Goal: Task Accomplishment & Management: Manage account settings

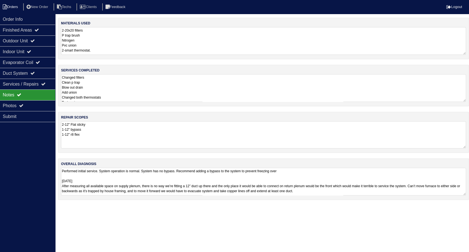
click at [13, 4] on li "Orders" at bounding box center [11, 6] width 22 height 7
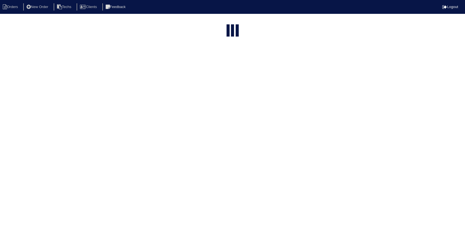
select select "15"
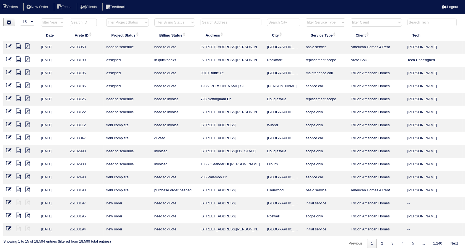
click at [241, 23] on input "text" at bounding box center [230, 23] width 61 height 8
type input "9046"
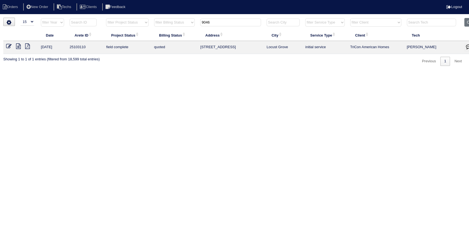
click at [8, 46] on icon at bounding box center [9, 46] width 6 height 6
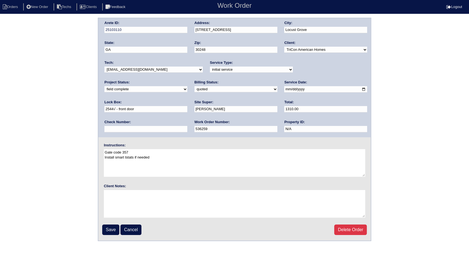
click at [195, 90] on select "need to quote quoted need to invoice invoiced paid warranty purchase order need…" at bounding box center [236, 89] width 83 height 6
select select "invoiced"
click at [195, 86] on select "need to quote quoted need to invoice invoiced paid warranty purchase order need…" at bounding box center [236, 89] width 83 height 6
click at [113, 230] on input "Save" at bounding box center [110, 230] width 17 height 11
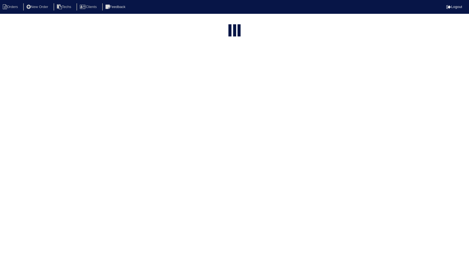
select select "15"
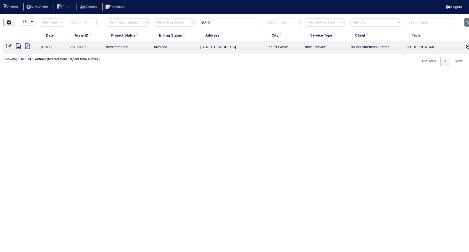
drag, startPoint x: 217, startPoint y: 23, endPoint x: 135, endPoint y: 60, distance: 89.8
click at [131, 58] on div "▼ 10 15 25 50 200 500 Search: Date Arete ID Project Status Billing Status Addre…" at bounding box center [234, 42] width 463 height 48
drag, startPoint x: 215, startPoint y: 21, endPoint x: 176, endPoint y: 32, distance: 40.1
click at [176, 32] on table "Date Arete ID Project Status Billing Status Address City Service Type Client Te…" at bounding box center [242, 36] width 479 height 36
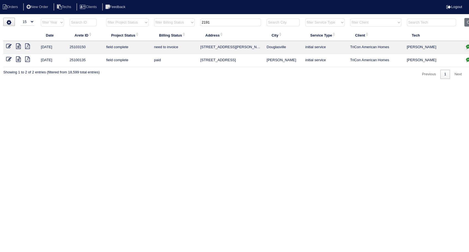
type input "2191"
click at [17, 45] on icon at bounding box center [18, 46] width 5 height 6
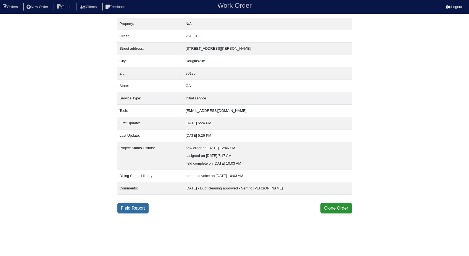
click at [129, 207] on link "Field Report" at bounding box center [132, 208] width 31 height 11
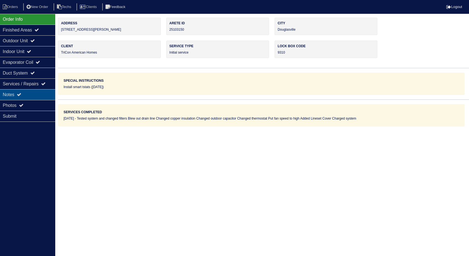
drag, startPoint x: 18, startPoint y: 96, endPoint x: 22, endPoint y: 93, distance: 5.1
click at [18, 95] on div "Notes" at bounding box center [27, 94] width 55 height 11
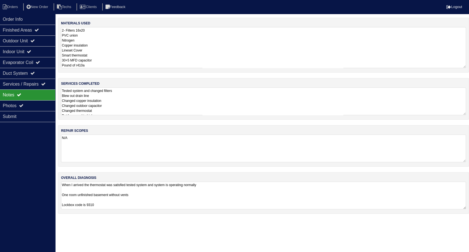
click at [100, 39] on textarea "2- Filters 16x20 PVC union Nitrogen Copper insulation Lineset Cover Smart therm…" at bounding box center [263, 47] width 405 height 41
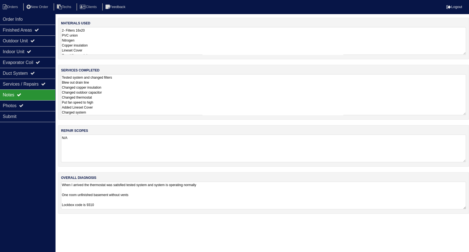
click at [123, 90] on textarea "Tested system and changed filters Blew out drain line Changed copper insulation…" at bounding box center [263, 94] width 405 height 41
click at [16, 8] on li "Orders" at bounding box center [11, 6] width 22 height 7
select select "15"
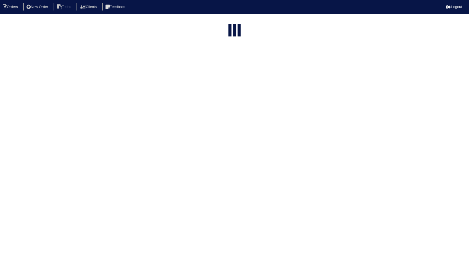
type input "2191"
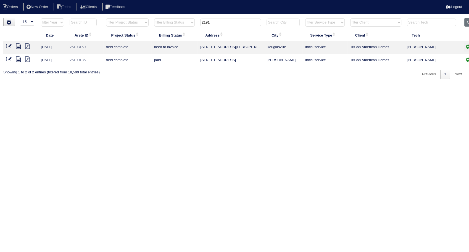
click at [12, 45] on link at bounding box center [11, 47] width 10 height 4
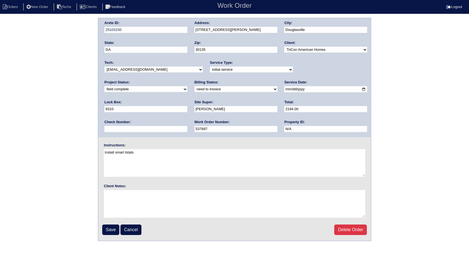
drag, startPoint x: 126, startPoint y: 91, endPoint x: 124, endPoint y: 93, distance: 2.9
click at [195, 91] on select "need to quote quoted need to invoice invoiced paid warranty purchase order need…" at bounding box center [236, 89] width 83 height 6
select select "invoiced"
click at [195, 86] on select "need to quote quoted need to invoice invoiced paid warranty purchase order need…" at bounding box center [236, 89] width 83 height 6
drag, startPoint x: 114, startPoint y: 229, endPoint x: 120, endPoint y: 172, distance: 57.3
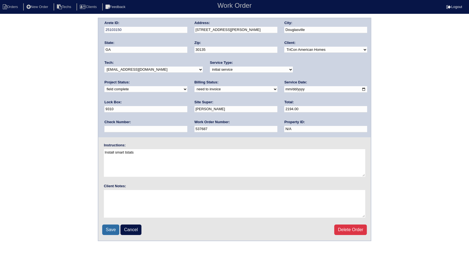
click at [114, 229] on input "Save" at bounding box center [110, 230] width 17 height 11
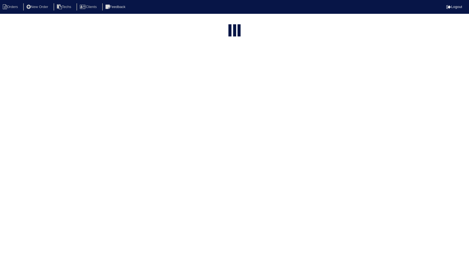
select select "15"
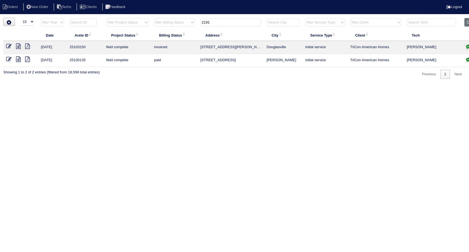
drag, startPoint x: 221, startPoint y: 23, endPoint x: 177, endPoint y: 27, distance: 44.4
click at [177, 27] on tr "filter Year -- Any Year -- 2025 2024 2023 2022 2021 2020 2019 filter Project St…" at bounding box center [242, 23] width 479 height 11
type input "347"
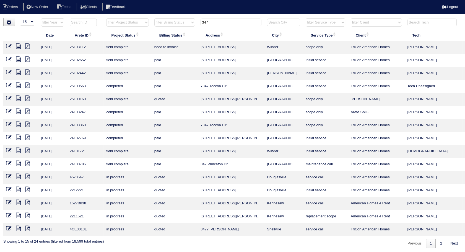
click at [18, 45] on icon at bounding box center [18, 46] width 5 height 6
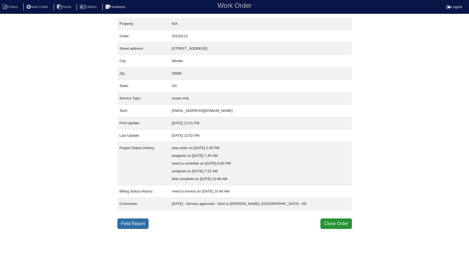
click at [137, 226] on link "Field Report" at bounding box center [132, 224] width 31 height 11
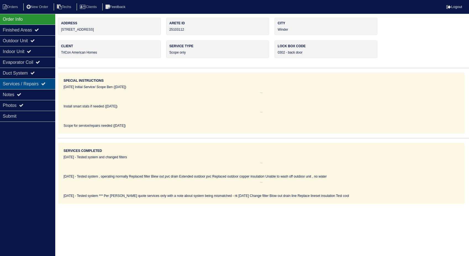
click at [16, 93] on div "Notes" at bounding box center [27, 94] width 55 height 11
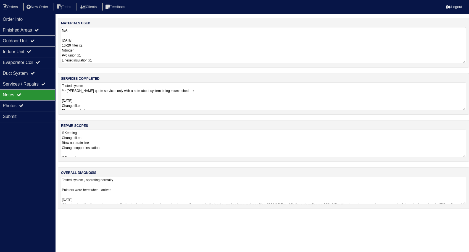
click at [85, 43] on textarea "N/A 8/30/25 16x20 filter x2 Nitrogen Pvc union x1 Lineset insulation x1" at bounding box center [263, 45] width 405 height 36
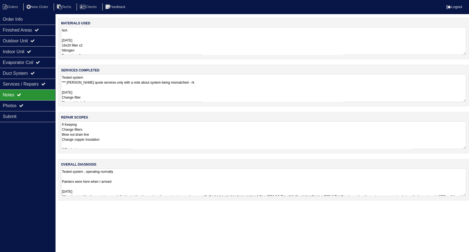
drag, startPoint x: 11, startPoint y: 8, endPoint x: 102, endPoint y: 20, distance: 91.5
click at [11, 8] on li "Orders" at bounding box center [11, 6] width 22 height 7
select select "15"
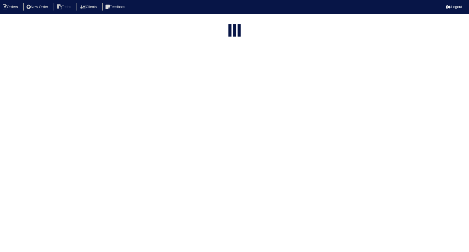
type input "347"
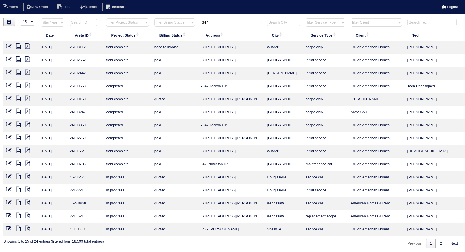
click at [9, 47] on icon at bounding box center [9, 46] width 6 height 6
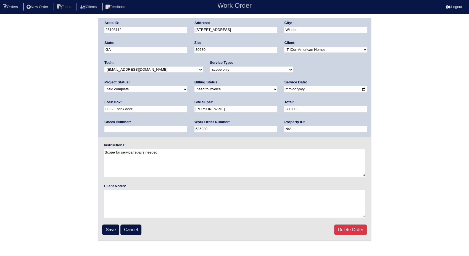
click at [195, 90] on select "need to quote quoted need to invoice invoiced paid warranty purchase order need…" at bounding box center [236, 89] width 83 height 6
select select "invoiced"
click at [195, 86] on select "need to quote quoted need to invoice invoiced paid warranty purchase order need…" at bounding box center [236, 89] width 83 height 6
drag, startPoint x: 111, startPoint y: 230, endPoint x: 150, endPoint y: 134, distance: 103.5
click at [111, 230] on input "Save" at bounding box center [110, 230] width 17 height 11
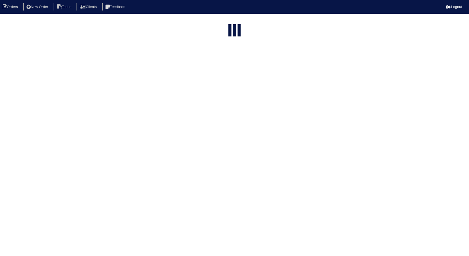
select select "15"
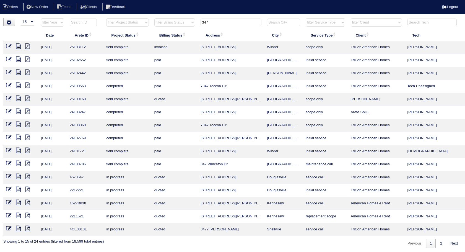
drag, startPoint x: 226, startPoint y: 25, endPoint x: 184, endPoint y: 28, distance: 41.3
click at [184, 28] on tr "filter Year -- Any Year -- 2025 2024 2023 2022 2021 2020 2019 filter Project St…" at bounding box center [242, 23] width 479 height 11
type input "39"
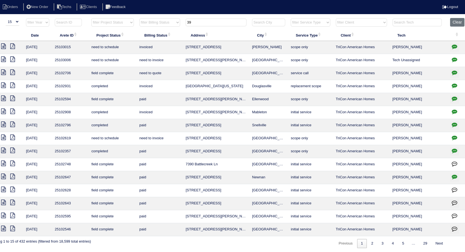
scroll to position [0, 18]
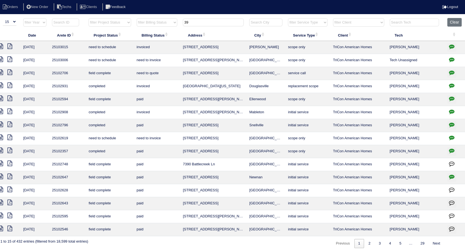
click at [451, 137] on icon "button" at bounding box center [452, 138] width 6 height 6
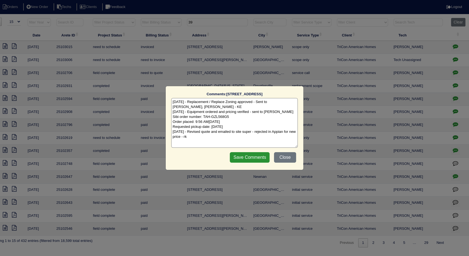
click at [197, 138] on textarea "8/6/25 - Replacement / Replace Zoning approved - Sent to Dan, Payton, Reeca - K…" at bounding box center [234, 123] width 127 height 50
type textarea "8/6/25 - Replacement / Replace Zoning approved - Sent to Dan, Payton, Reeca - K…"
click at [245, 157] on input "Save Comments" at bounding box center [250, 157] width 40 height 11
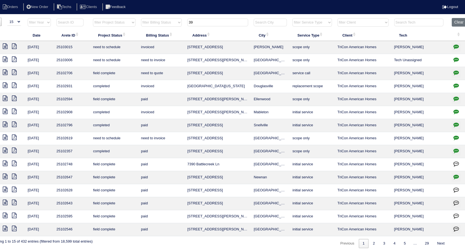
scroll to position [0, 0]
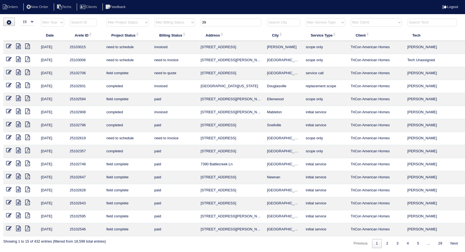
click at [11, 137] on icon at bounding box center [9, 137] width 6 height 6
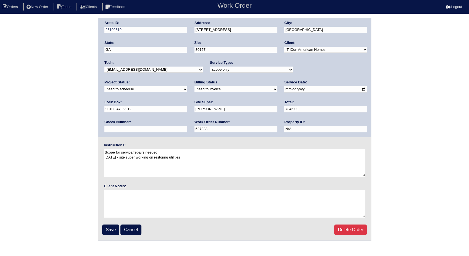
click at [187, 86] on select "new order assigned in progress field complete need to schedule admin review arc…" at bounding box center [145, 89] width 83 height 6
select select "completed"
click at [187, 86] on select "new order assigned in progress field complete need to schedule admin review arc…" at bounding box center [145, 89] width 83 height 6
click at [195, 90] on select "need to quote quoted need to invoice invoiced paid warranty purchase order need…" at bounding box center [236, 89] width 83 height 6
select select "invoiced"
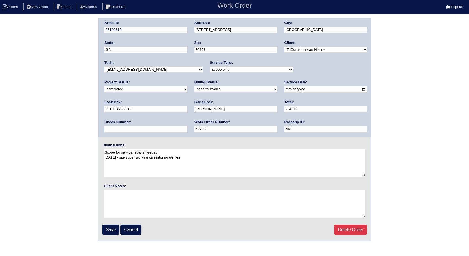
click at [195, 86] on select "need to quote quoted need to invoice invoiced paid warranty purchase order need…" at bounding box center [236, 89] width 83 height 6
click at [108, 225] on input "Save" at bounding box center [110, 230] width 17 height 11
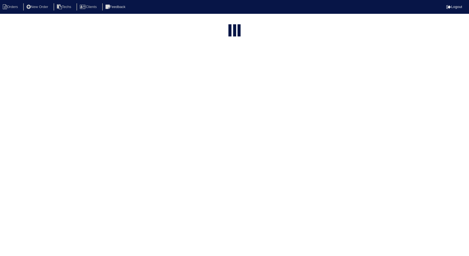
select select "15"
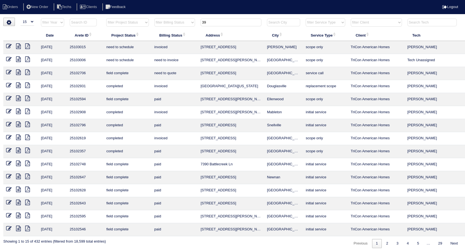
drag, startPoint x: 217, startPoint y: 23, endPoint x: 186, endPoint y: 28, distance: 31.5
click at [186, 28] on tr "filter Year -- Any Year -- 2025 2024 2023 2022 2021 2020 2019 filter Project St…" at bounding box center [242, 23] width 479 height 11
type input "4880"
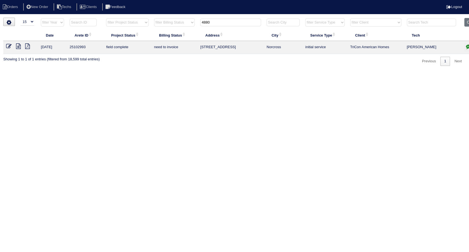
click at [11, 44] on icon at bounding box center [9, 46] width 6 height 6
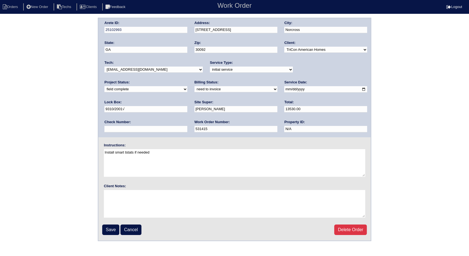
click at [195, 88] on select "need to quote quoted need to invoice invoiced paid warranty purchase order need…" at bounding box center [236, 89] width 83 height 6
select select "invoiced"
click at [195, 86] on select "need to quote quoted need to invoice invoiced paid warranty purchase order need…" at bounding box center [236, 89] width 83 height 6
click at [112, 229] on input "Save" at bounding box center [110, 230] width 17 height 11
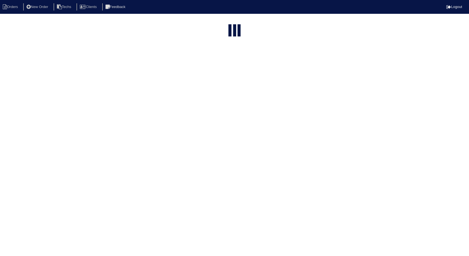
select select "15"
type input "4880"
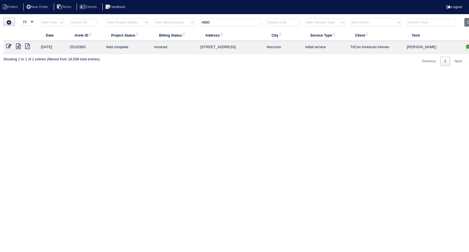
click at [9, 46] on icon at bounding box center [9, 46] width 6 height 6
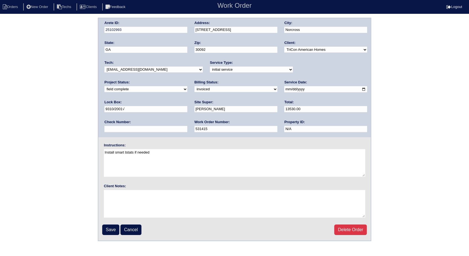
click at [187, 86] on select "new order assigned in progress field complete need to schedule admin review arc…" at bounding box center [145, 89] width 83 height 6
select select "completed"
click at [187, 86] on select "new order assigned in progress field complete need to schedule admin review arc…" at bounding box center [145, 89] width 83 height 6
click at [109, 227] on input "Save" at bounding box center [110, 230] width 17 height 11
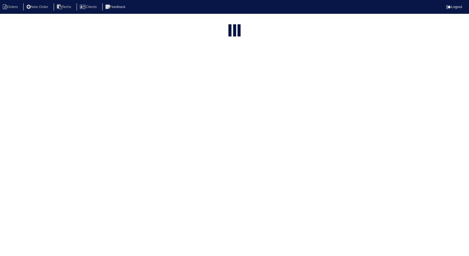
select select "15"
type input "4880"
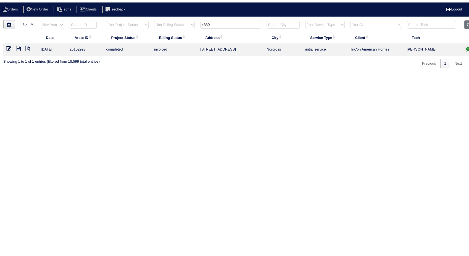
scroll to position [0, 13]
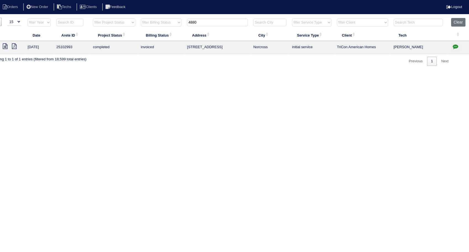
click at [459, 44] on button "button" at bounding box center [455, 47] width 9 height 8
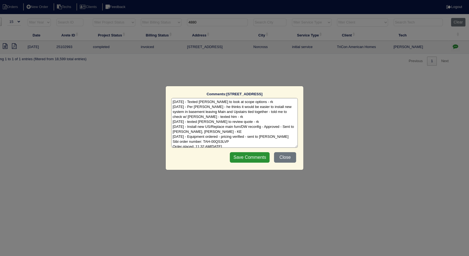
scroll to position [7, 0]
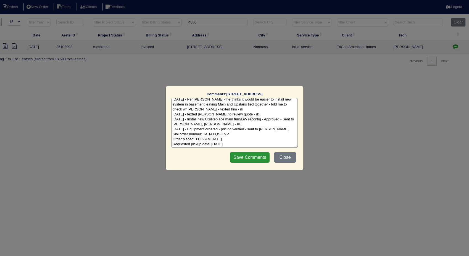
click at [246, 144] on textarea "8/20/25 - Texted Dan to look at scope options - rk 8/27/25 - Per Dan - he think…" at bounding box center [234, 123] width 127 height 50
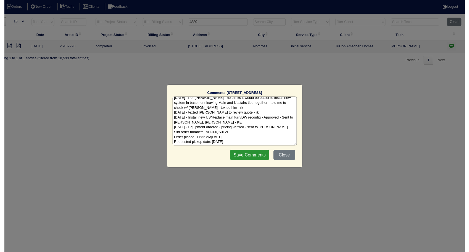
scroll to position [11, 0]
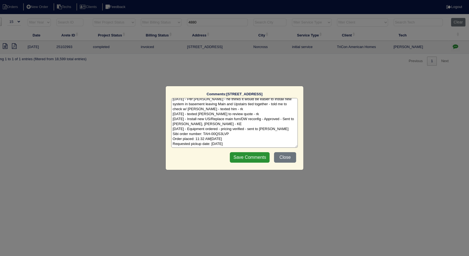
click at [250, 142] on textarea "8/20/25 - Texted Dan to look at scope options - rk 8/27/25 - Per Dan - he think…" at bounding box center [234, 123] width 127 height 50
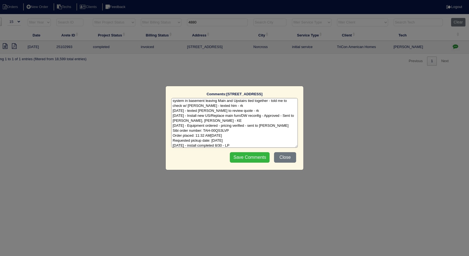
type textarea "8/20/25 - Texted Dan to look at scope options - rk 8/27/25 - Per Dan - he think…"
click at [255, 156] on input "Save Comments" at bounding box center [250, 157] width 40 height 11
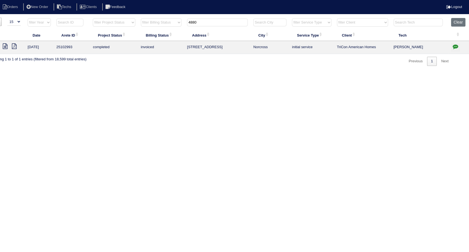
drag, startPoint x: 188, startPoint y: 23, endPoint x: 202, endPoint y: 48, distance: 28.1
click at [180, 26] on tr "filter Year -- Any Year -- 2025 2024 2023 2022 2021 2020 2019 filter Project St…" at bounding box center [229, 23] width 479 height 11
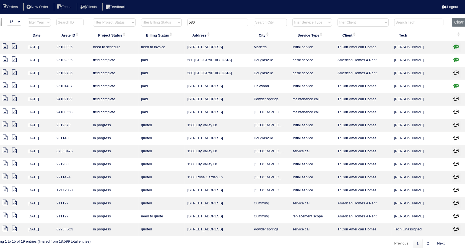
drag, startPoint x: 214, startPoint y: 24, endPoint x: 159, endPoint y: 28, distance: 55.2
click at [159, 28] on tr "filter Year -- Any Year -- 2025 2024 2023 2022 2021 2020 2019 filter Project St…" at bounding box center [229, 23] width 479 height 11
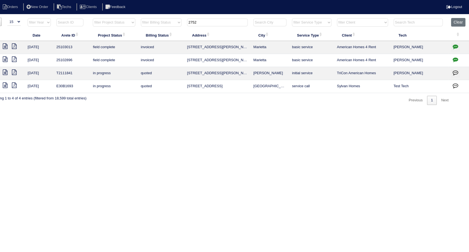
drag, startPoint x: 220, startPoint y: 25, endPoint x: 138, endPoint y: 43, distance: 84.5
click at [138, 43] on table "Date Arete ID Project Status Billing Status Address City Service Type Client Te…" at bounding box center [229, 55] width 479 height 75
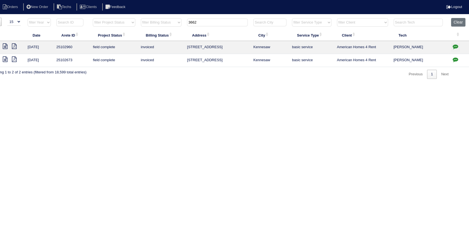
drag, startPoint x: 208, startPoint y: 26, endPoint x: 180, endPoint y: 28, distance: 28.3
click at [180, 28] on tr "filter Year -- Any Year -- 2025 2024 2023 2022 2021 2020 2019 filter Project St…" at bounding box center [229, 23] width 479 height 11
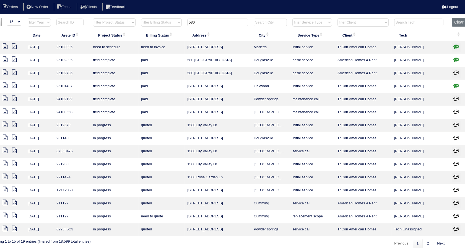
drag, startPoint x: 208, startPoint y: 20, endPoint x: 172, endPoint y: 28, distance: 36.8
click at [172, 28] on tr "filter Year -- Any Year -- 2025 2024 2023 2022 2021 2020 2019 filter Project St…" at bounding box center [229, 23] width 479 height 11
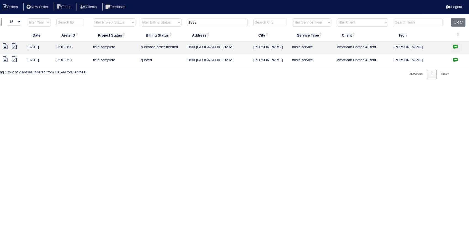
type input "1833"
click at [4, 45] on icon at bounding box center [5, 46] width 5 height 6
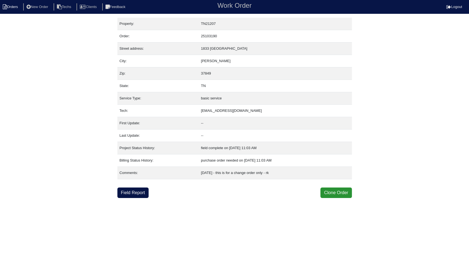
click at [17, 9] on li "Orders" at bounding box center [11, 6] width 22 height 7
select select "15"
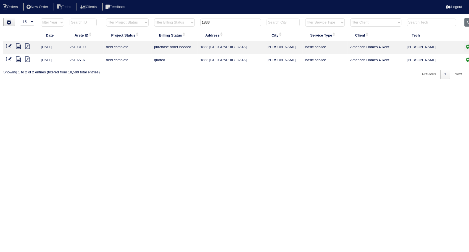
click at [9, 45] on icon at bounding box center [9, 46] width 6 height 6
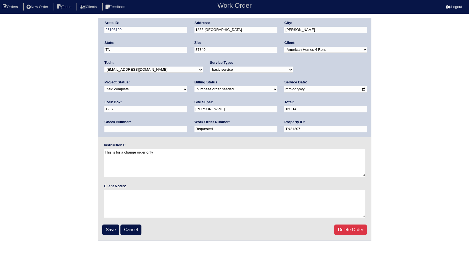
click at [113, 227] on input "Save" at bounding box center [110, 230] width 17 height 11
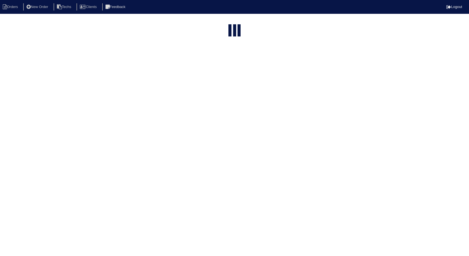
select select "15"
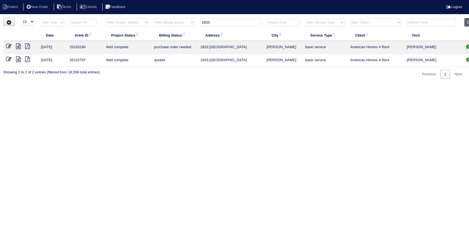
click at [467, 24] on button "Clear" at bounding box center [472, 22] width 14 height 9
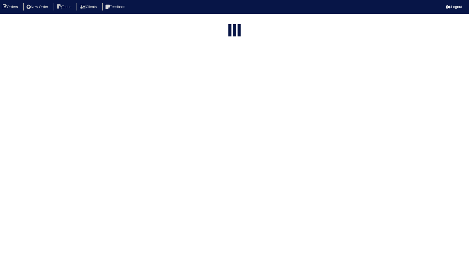
select select "15"
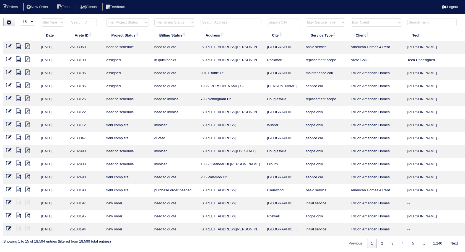
click at [187, 24] on select "filter Billing Status -- Any Billing Status -- need to quote quoted need to inv…" at bounding box center [174, 22] width 41 height 8
click at [154, 18] on select "filter Billing Status -- Any Billing Status -- need to quote quoted need to inv…" at bounding box center [174, 22] width 41 height 8
select select "need to invoice"
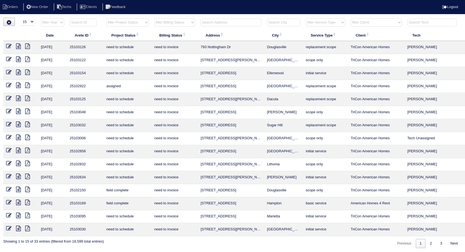
click at [9, 201] on icon at bounding box center [9, 202] width 6 height 6
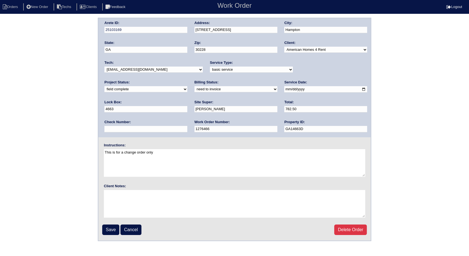
click at [195, 89] on select "need to quote quoted need to invoice invoiced paid warranty purchase order need…" at bounding box center [236, 89] width 83 height 6
select select "invoiced"
click at [195, 86] on select "need to quote quoted need to invoice invoiced paid warranty purchase order need…" at bounding box center [236, 89] width 83 height 6
click at [107, 229] on input "Save" at bounding box center [110, 230] width 17 height 11
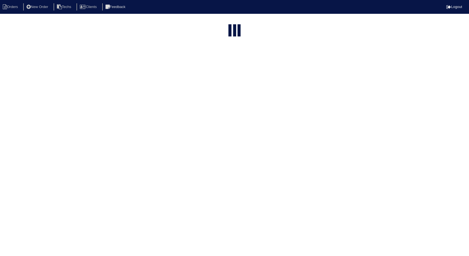
select select "15"
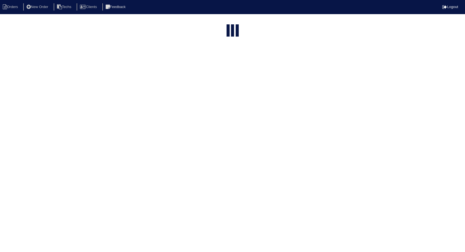
select select "need to invoice"
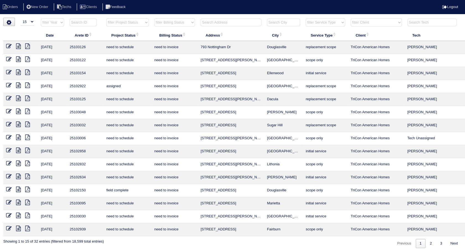
scroll to position [0, 18]
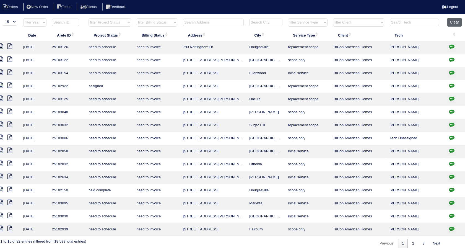
click at [452, 22] on button "Clear" at bounding box center [454, 22] width 14 height 9
select select
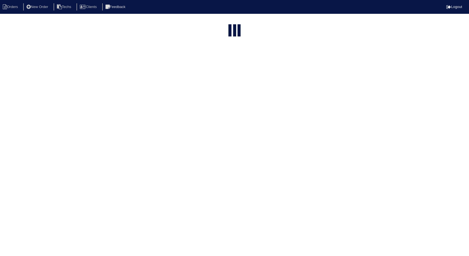
select select "15"
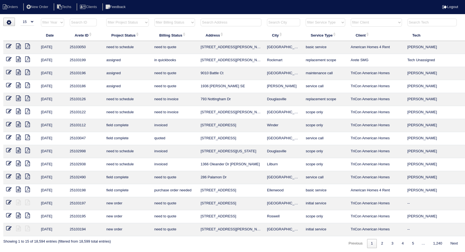
click at [208, 23] on input "text" at bounding box center [230, 23] width 61 height 8
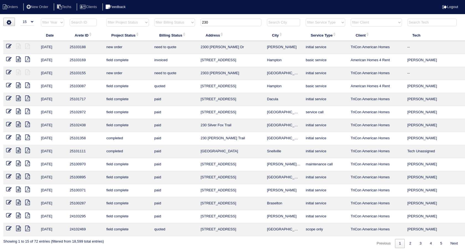
type input "230"
click at [8, 85] on icon at bounding box center [9, 85] width 6 height 6
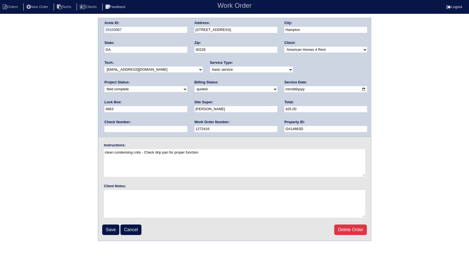
click at [195, 90] on select "need to quote quoted need to invoice invoiced paid warranty purchase order need…" at bounding box center [236, 89] width 83 height 6
select select "invoiced"
click at [195, 86] on select "need to quote quoted need to invoice invoiced paid warranty purchase order need…" at bounding box center [236, 89] width 83 height 6
click at [114, 231] on input "Save" at bounding box center [110, 230] width 17 height 11
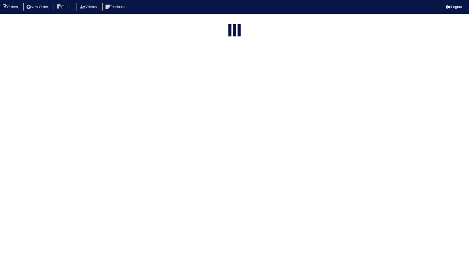
select select "15"
type input "230"
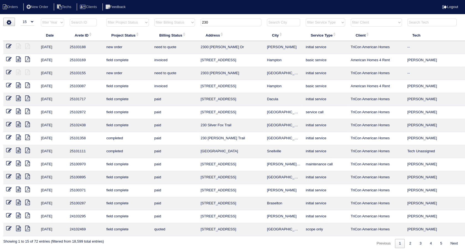
click at [9, 58] on icon at bounding box center [9, 59] width 6 height 6
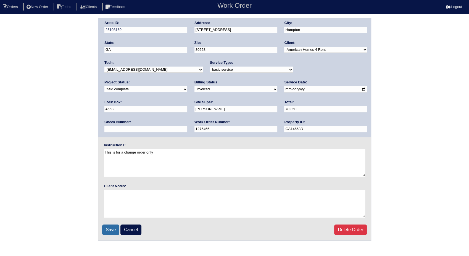
click at [107, 227] on input "Save" at bounding box center [110, 230] width 17 height 11
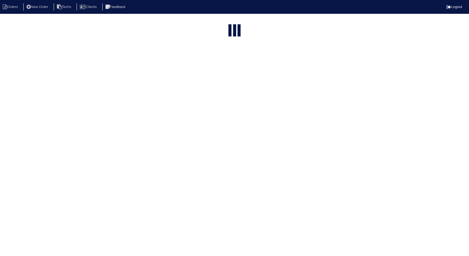
select select "15"
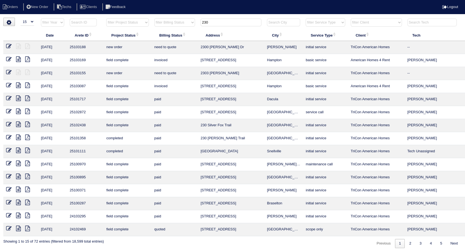
drag, startPoint x: 207, startPoint y: 24, endPoint x: 168, endPoint y: 32, distance: 40.4
click at [168, 32] on table "Date Arete ID Project Status Billing Status Address City Service Type Client Te…" at bounding box center [242, 127] width 479 height 218
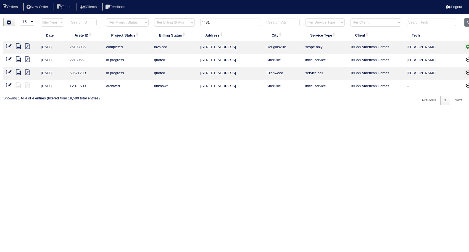
drag, startPoint x: 215, startPoint y: 24, endPoint x: 183, endPoint y: 28, distance: 32.3
click at [183, 28] on tr "filter Year -- Any Year -- 2025 2024 2023 2022 2021 2020 2019 filter Project St…" at bounding box center [242, 23] width 479 height 11
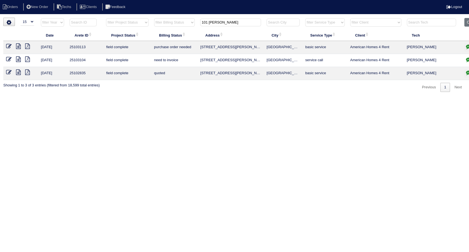
type input "101 randy"
click at [7, 59] on icon at bounding box center [9, 59] width 6 height 6
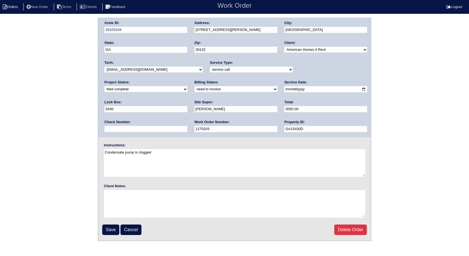
click at [10, 6] on li "Orders" at bounding box center [11, 6] width 22 height 7
select select "15"
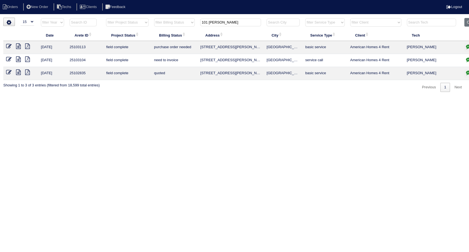
click at [9, 45] on icon at bounding box center [9, 46] width 6 height 6
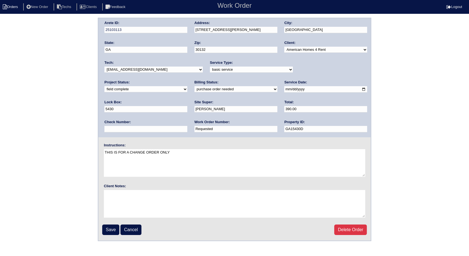
click at [9, 8] on li "Orders" at bounding box center [11, 6] width 22 height 7
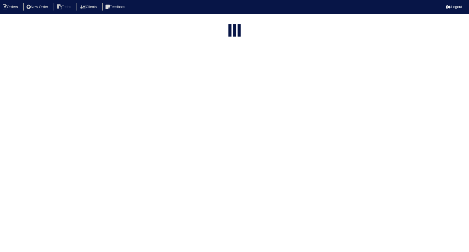
select select "15"
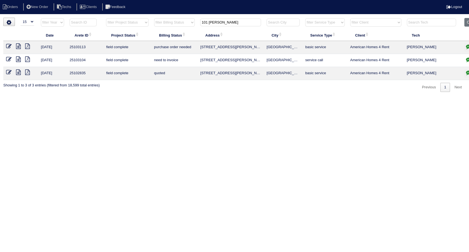
click at [9, 72] on icon at bounding box center [9, 72] width 6 height 6
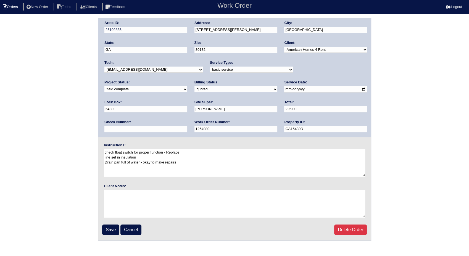
click at [7, 8] on li "Orders" at bounding box center [11, 6] width 22 height 7
select select "15"
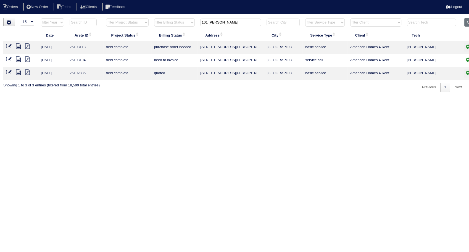
click at [7, 57] on icon at bounding box center [9, 59] width 6 height 6
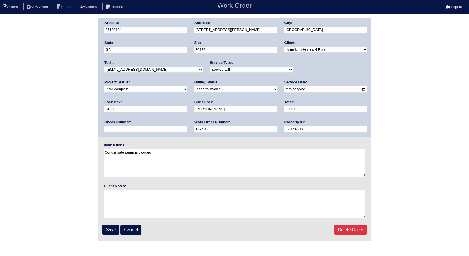
drag, startPoint x: 318, startPoint y: 70, endPoint x: 318, endPoint y: 73, distance: 3.1
click at [187, 86] on select "new order assigned in progress field complete need to schedule admin review arc…" at bounding box center [145, 89] width 83 height 6
select select "completed"
click at [187, 86] on select "new order assigned in progress field complete need to schedule admin review arc…" at bounding box center [145, 89] width 83 height 6
click at [105, 228] on input "Save" at bounding box center [110, 230] width 17 height 11
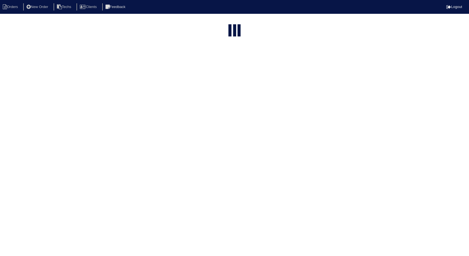
select select "15"
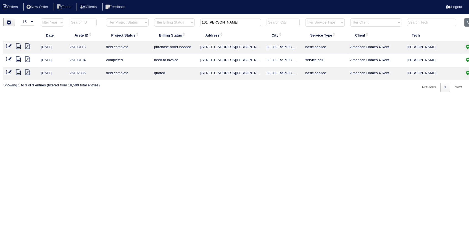
click at [7, 45] on icon at bounding box center [9, 46] width 6 height 6
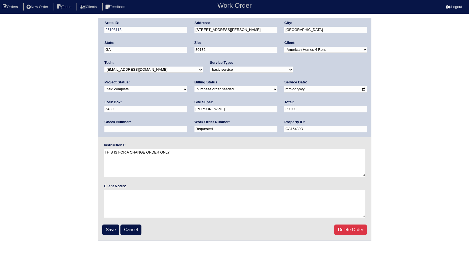
click at [187, 86] on select "new order assigned in progress field complete need to schedule admin review arc…" at bounding box center [145, 89] width 83 height 6
